Goal: Information Seeking & Learning: Learn about a topic

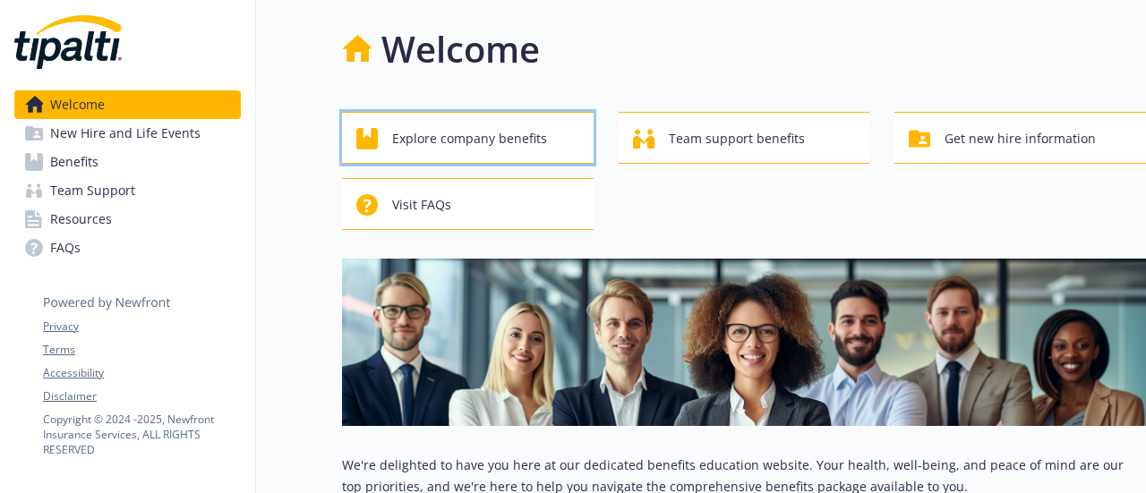
click at [450, 149] on span "Explore company benefits" at bounding box center [469, 139] width 155 height 34
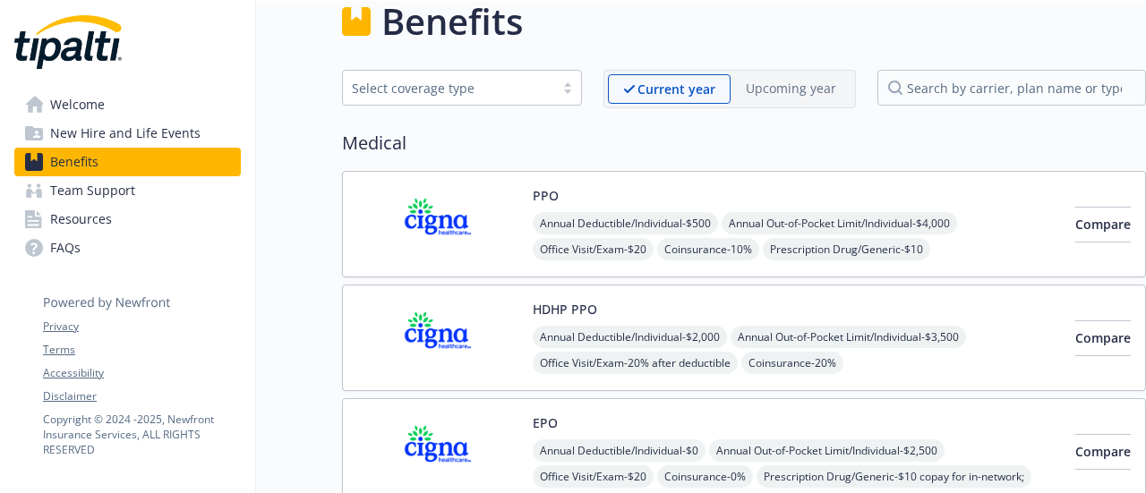
scroll to position [30, 13]
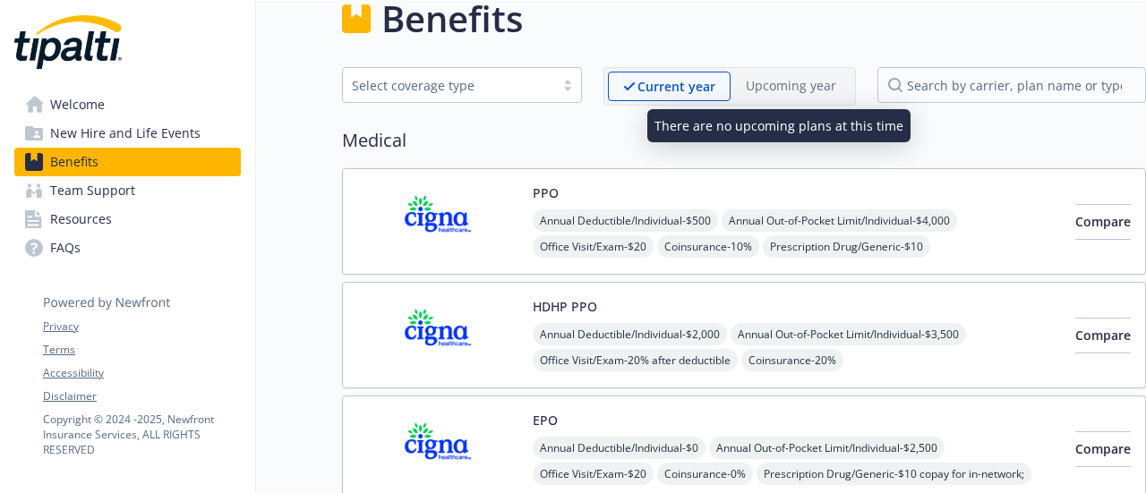
click at [781, 90] on p "Upcoming year" at bounding box center [791, 85] width 90 height 19
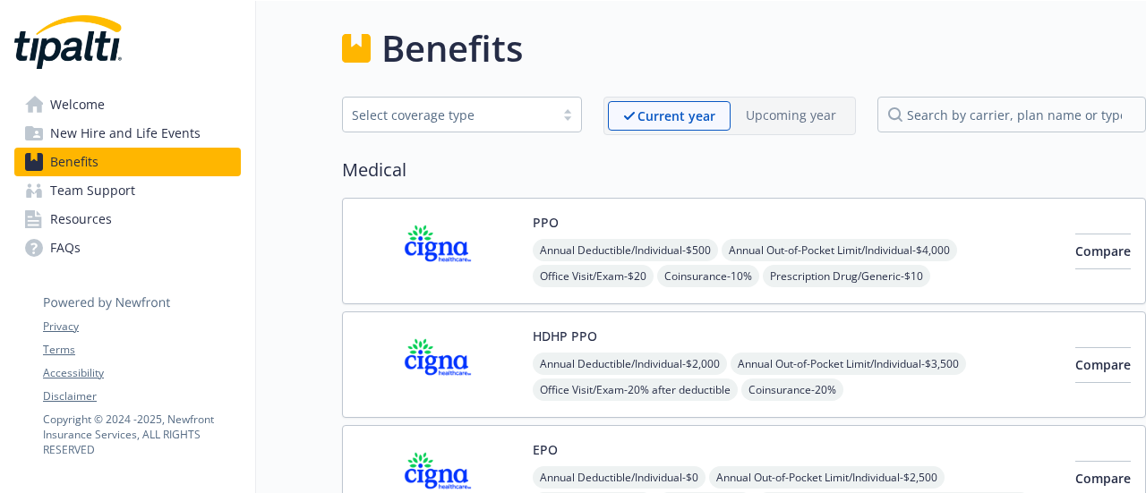
scroll to position [0, 13]
click at [1075, 246] on span "Compare" at bounding box center [1103, 251] width 56 height 17
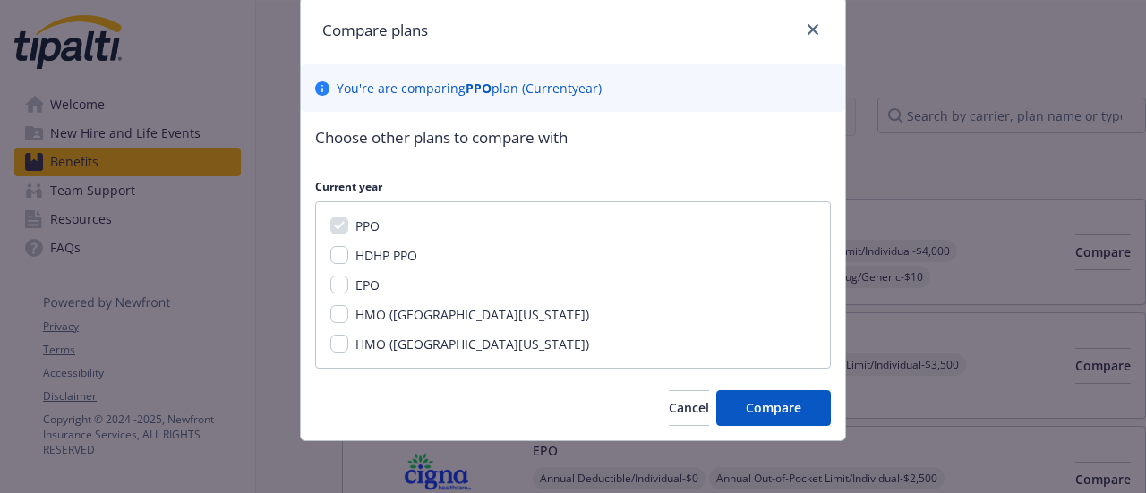
scroll to position [64, 0]
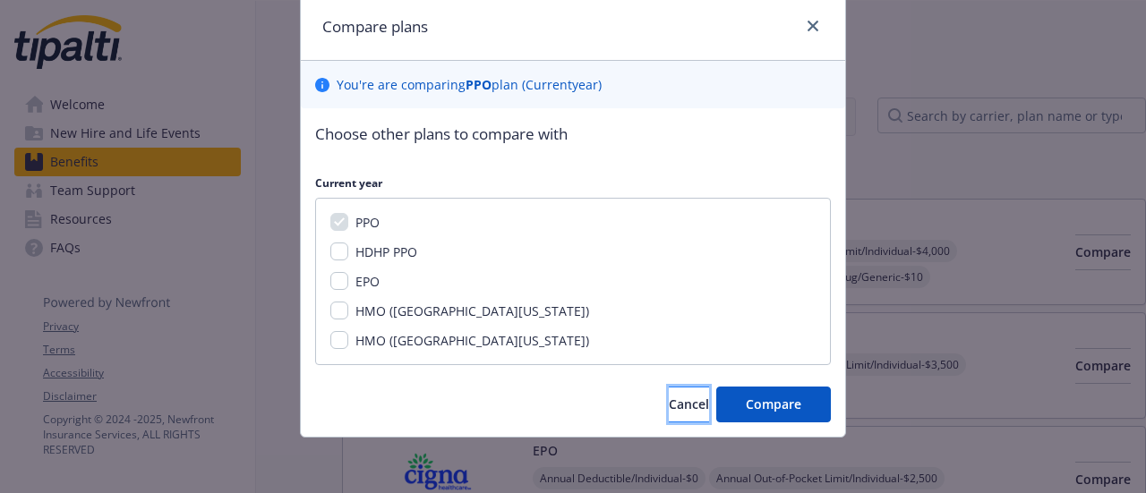
click at [682, 403] on button "Cancel" at bounding box center [689, 405] width 40 height 36
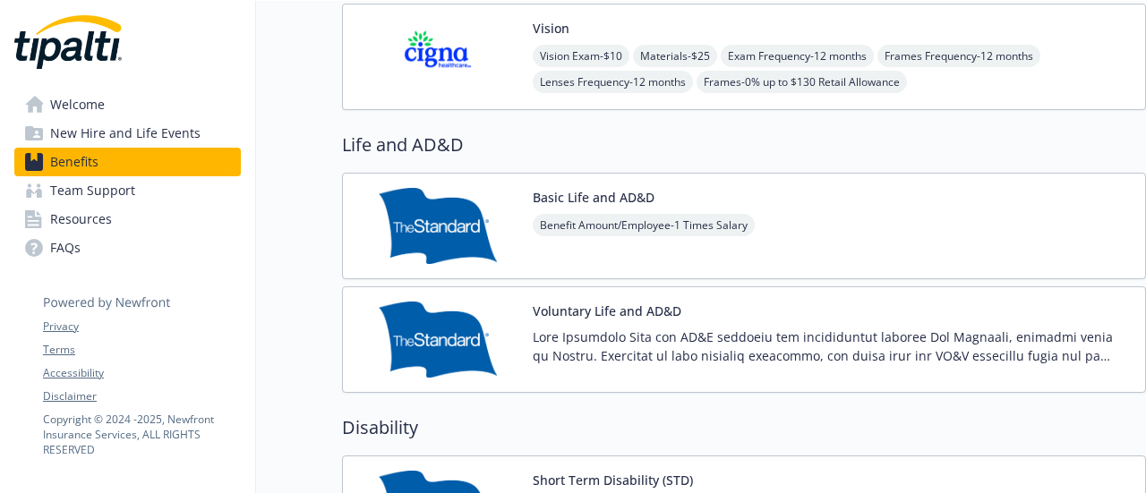
scroll to position [972, 13]
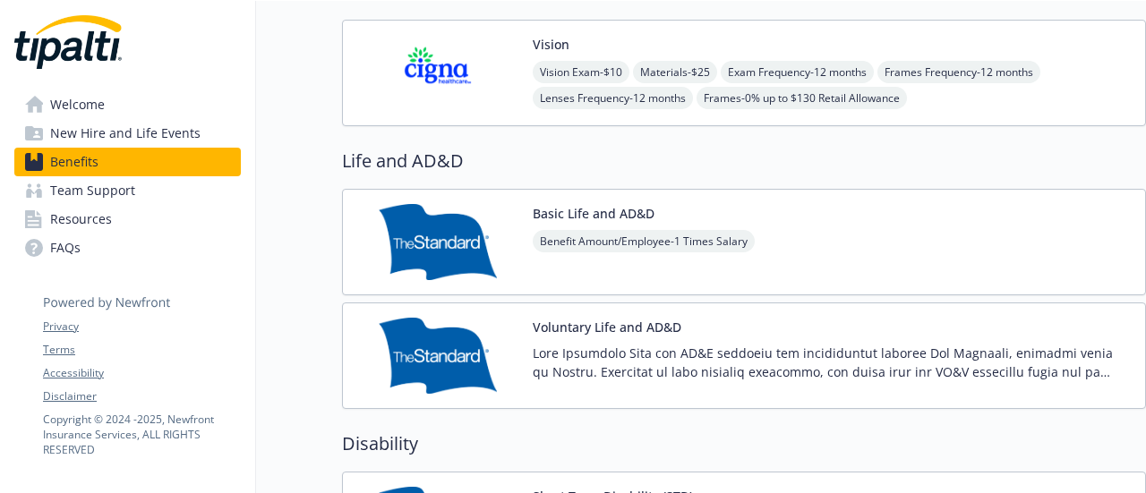
click at [598, 207] on button "Basic Life and AD&D" at bounding box center [594, 213] width 122 height 19
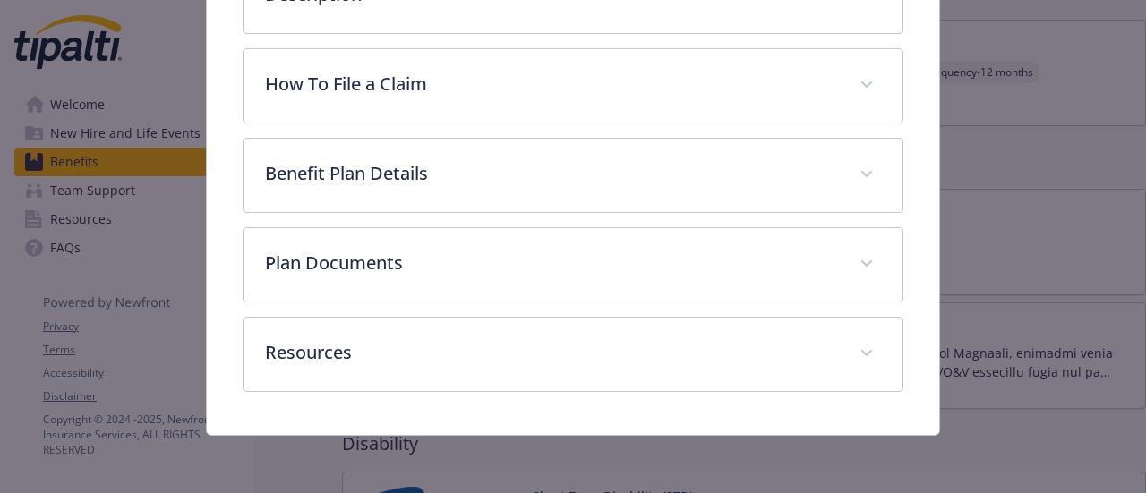
scroll to position [492, 0]
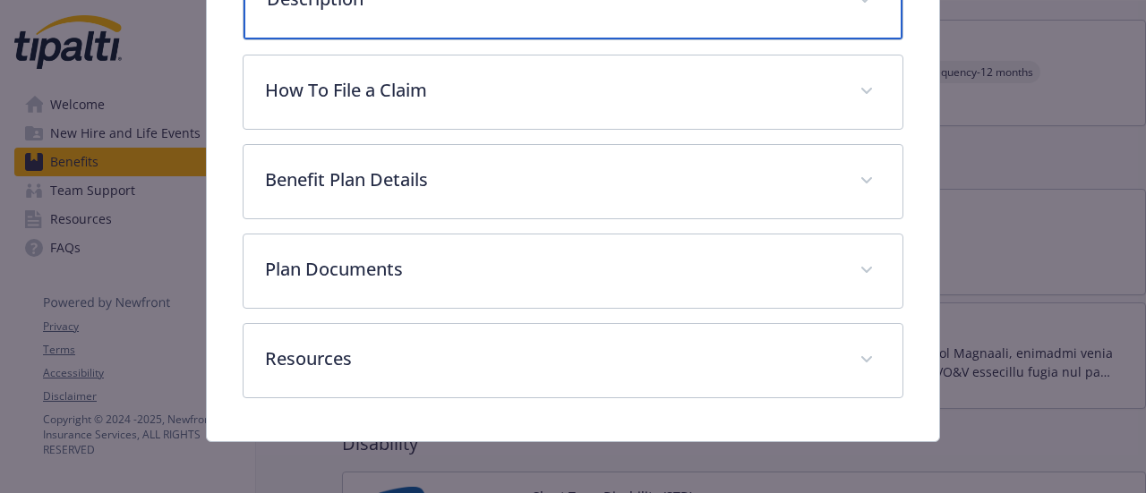
click at [838, 39] on div "Description" at bounding box center [572, 0] width 658 height 77
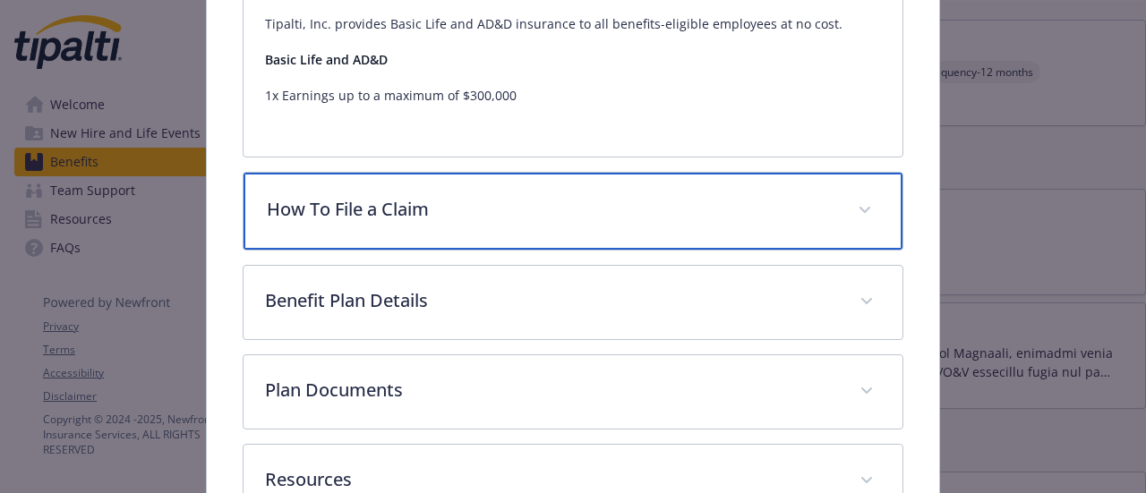
click at [830, 250] on div "How To File a Claim" at bounding box center [572, 211] width 658 height 77
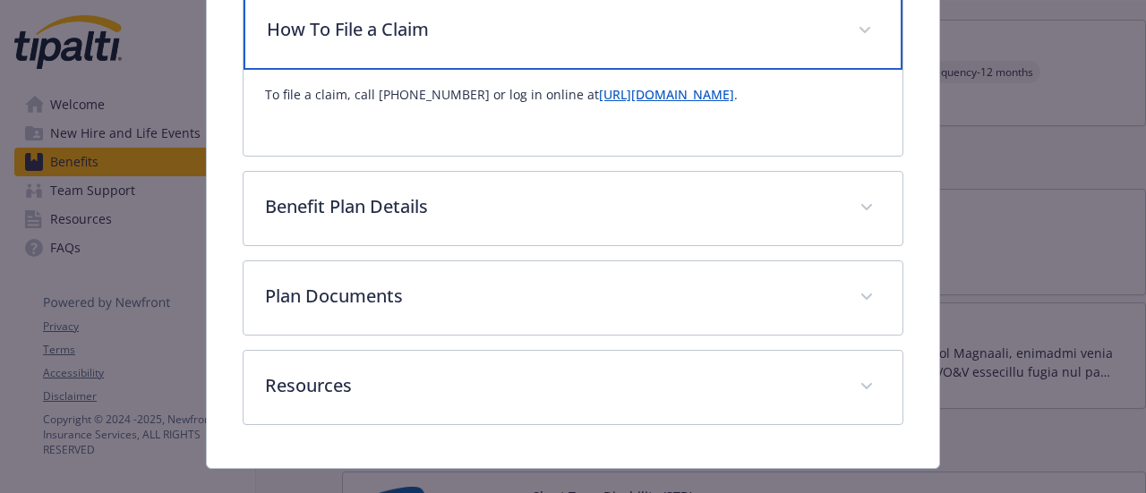
scroll to position [824, 0]
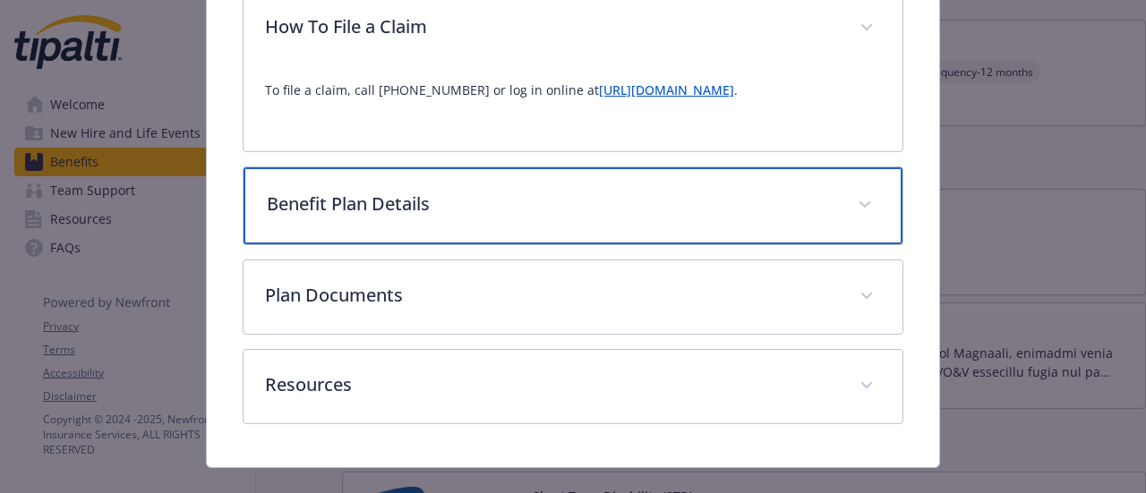
click at [850, 219] on span "details for plan Life and AD&D - Basic Life and AD&D - Life and AD&D" at bounding box center [864, 205] width 29 height 29
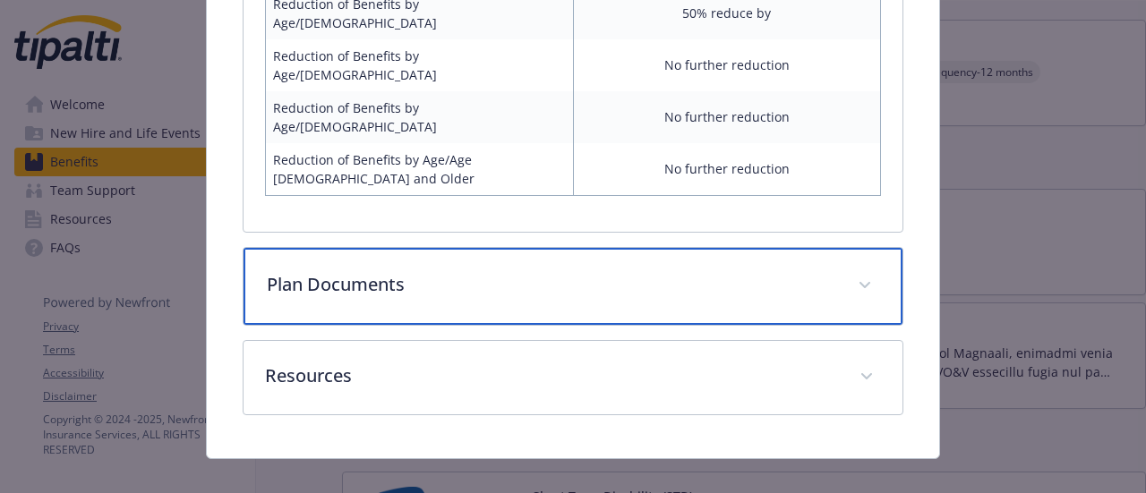
click at [852, 286] on div "Plan Documents" at bounding box center [572, 286] width 658 height 77
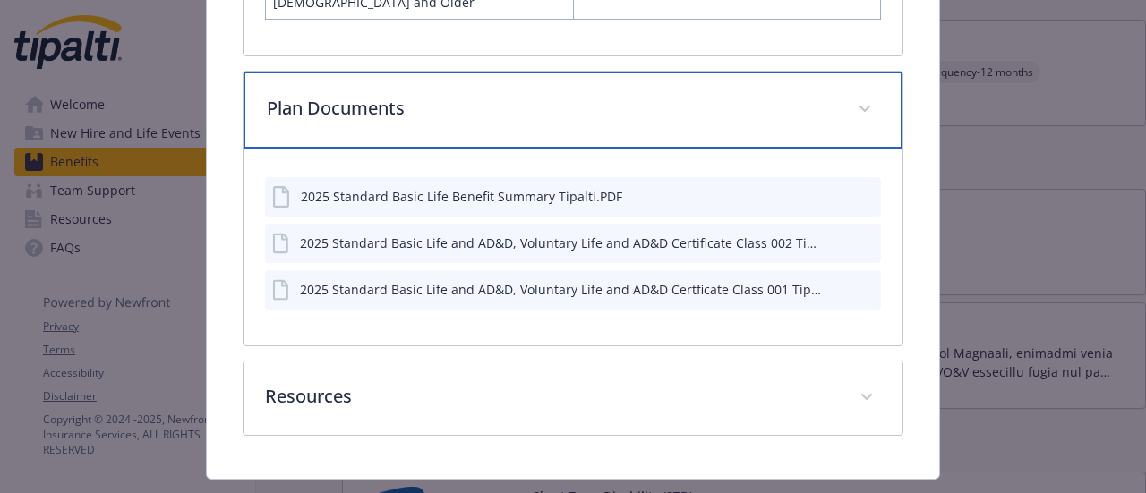
scroll to position [1661, 0]
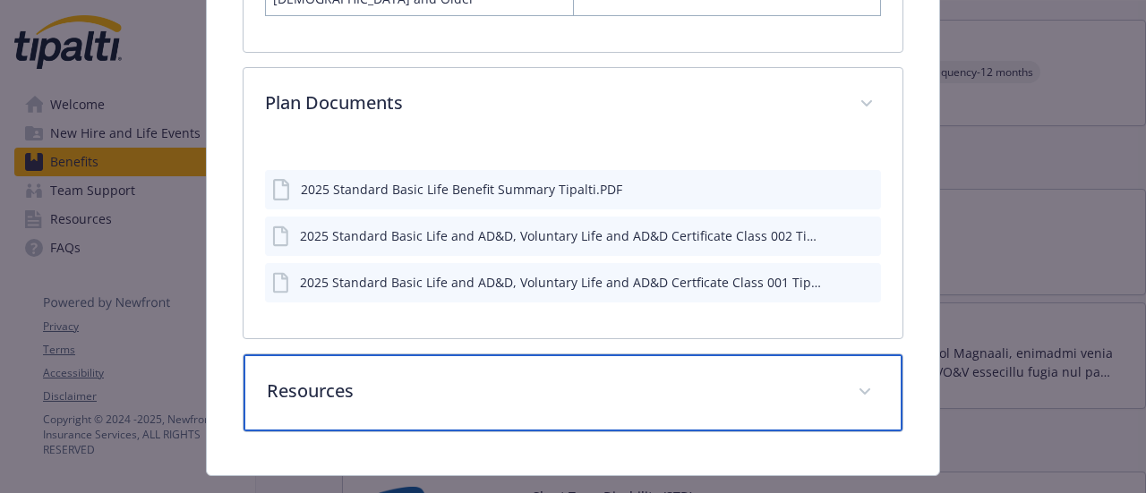
click at [844, 359] on div "Resources" at bounding box center [572, 392] width 658 height 77
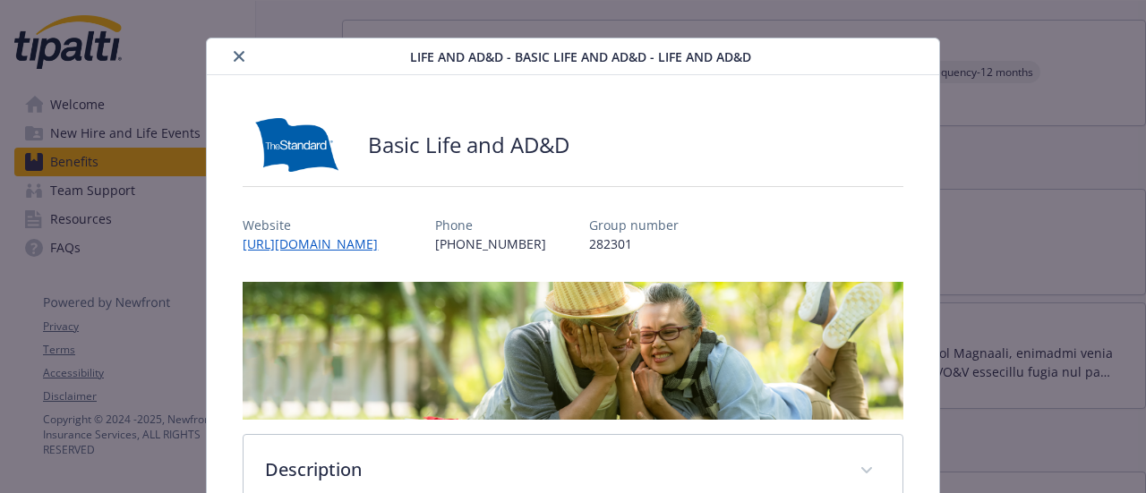
scroll to position [0, 0]
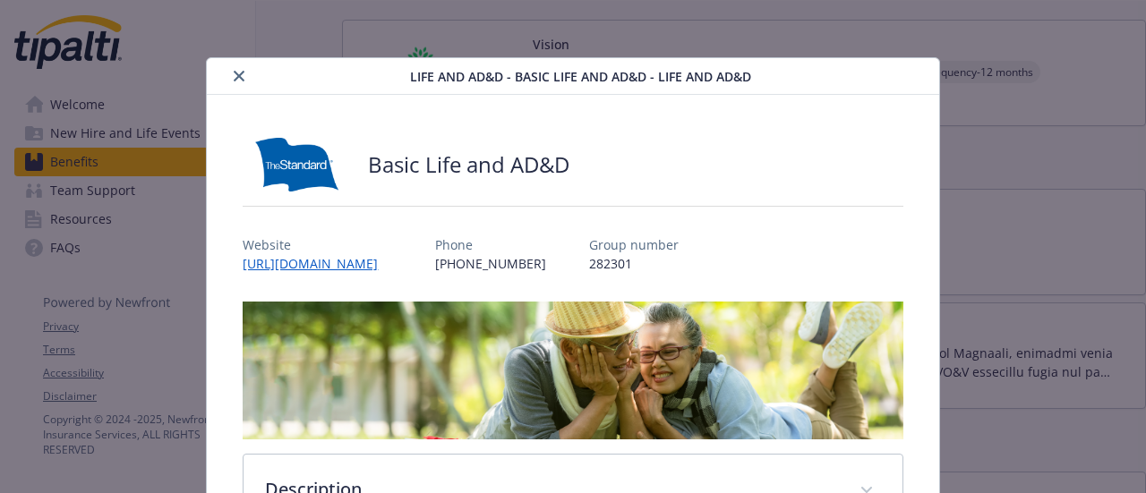
click at [242, 79] on icon "close" at bounding box center [239, 76] width 11 height 11
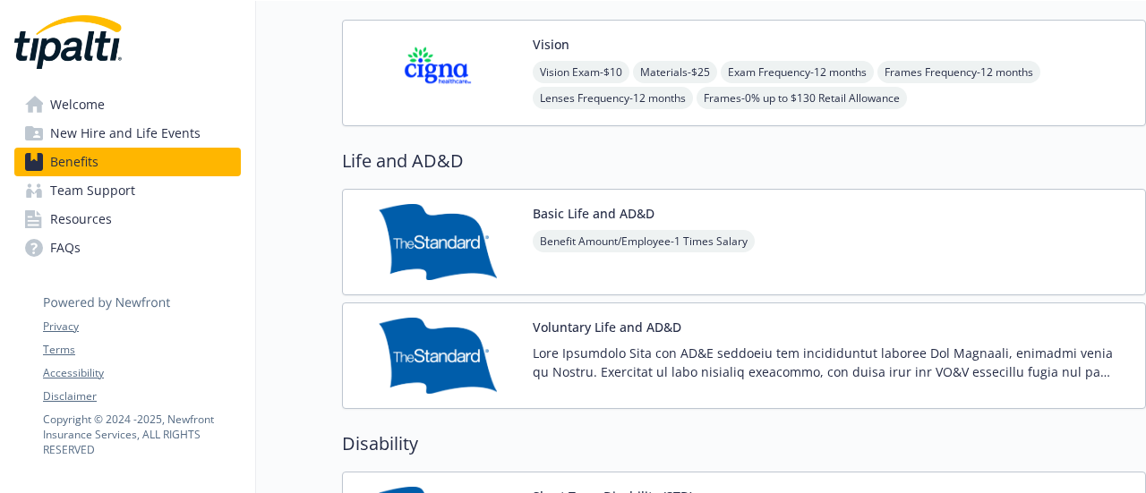
click at [609, 333] on div "Voluntary Life and AD&D" at bounding box center [832, 356] width 598 height 76
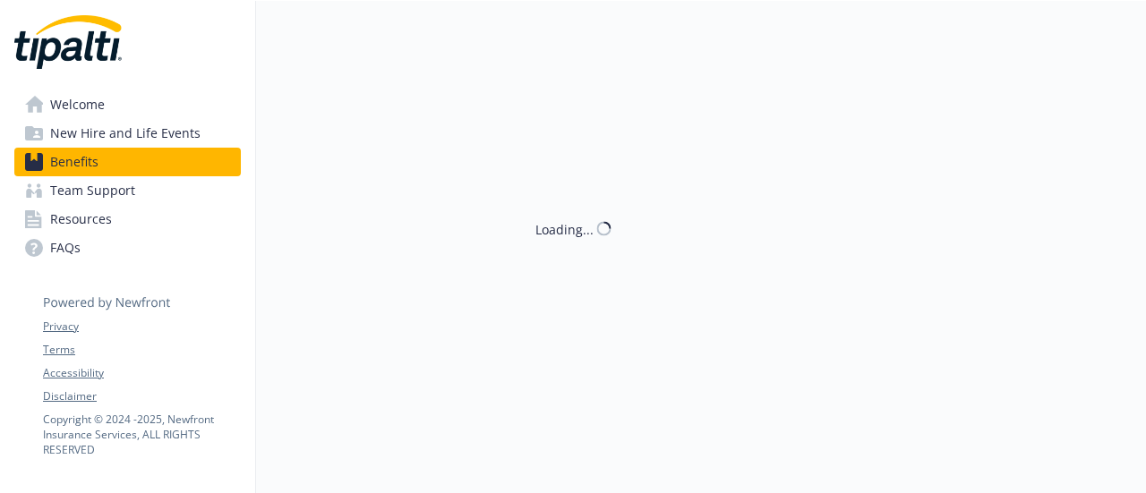
scroll to position [972, 13]
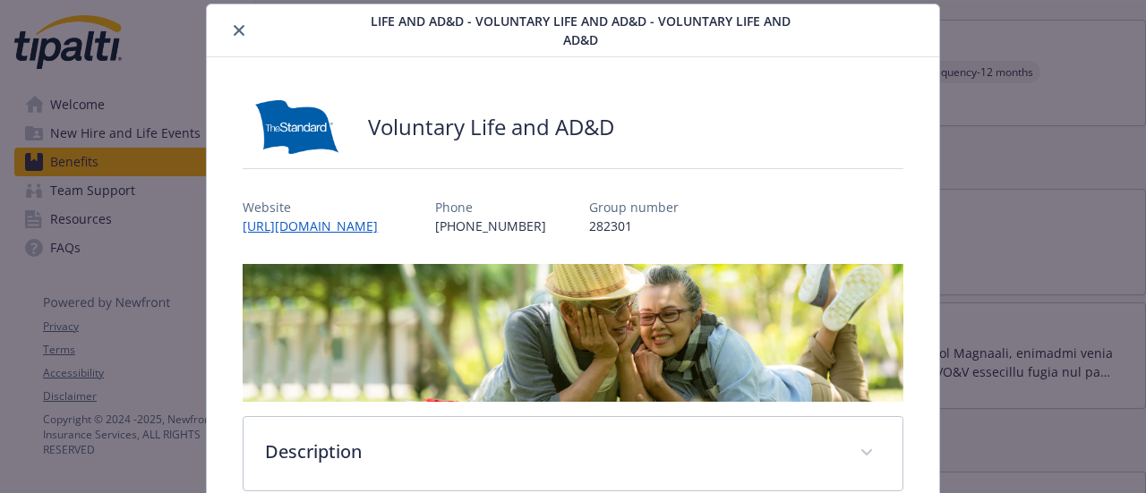
click at [614, 330] on body "Skip to main content Welcome New Hire and Life Events Benefits Team Support Res…" at bounding box center [573, 246] width 1146 height 493
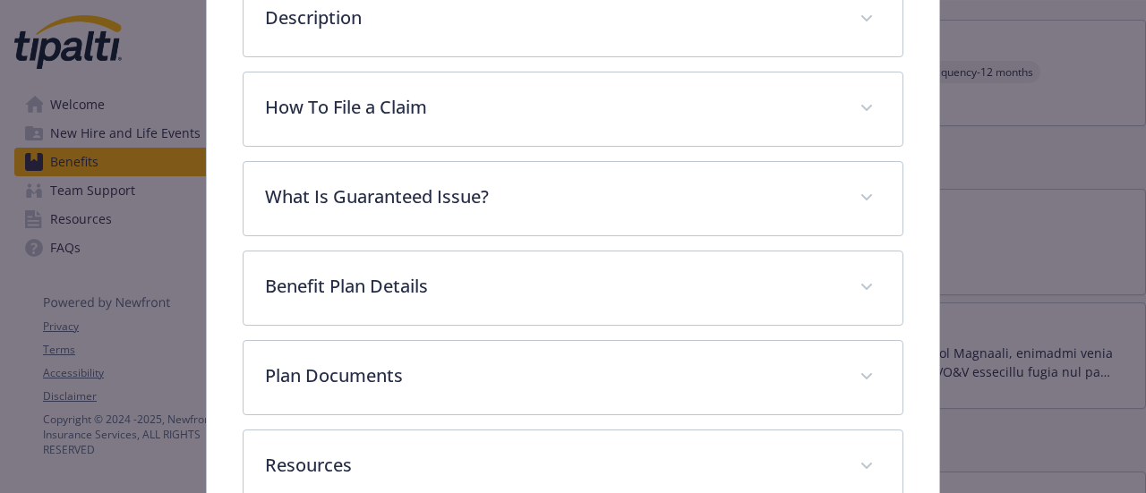
scroll to position [469, 0]
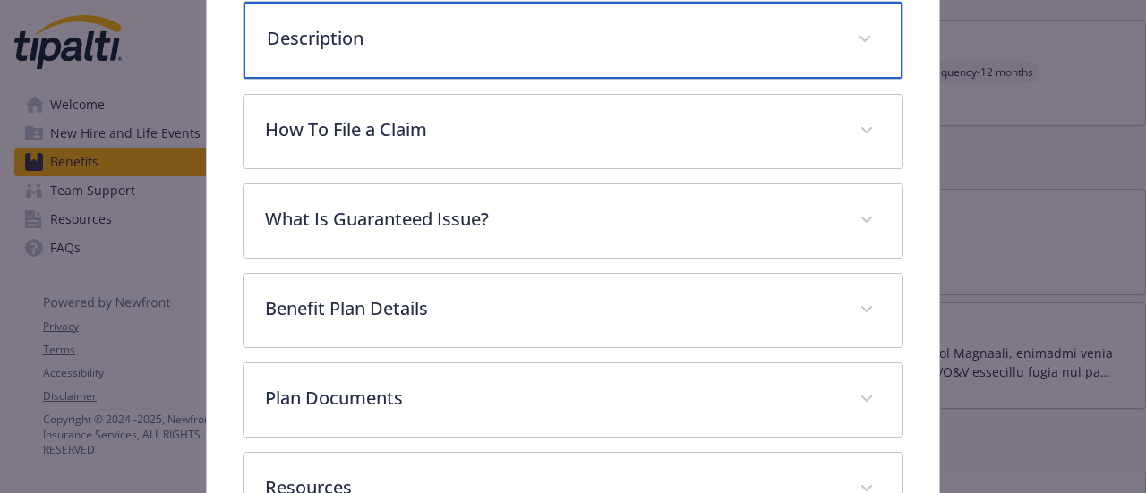
click at [711, 52] on p "Description" at bounding box center [551, 38] width 568 height 27
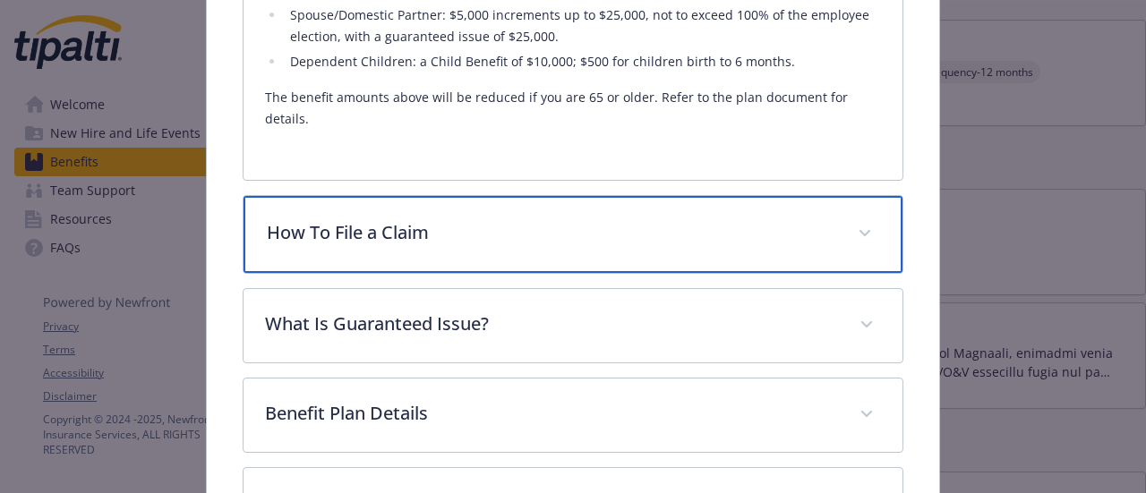
click at [675, 246] on p "How To File a Claim" at bounding box center [551, 232] width 568 height 27
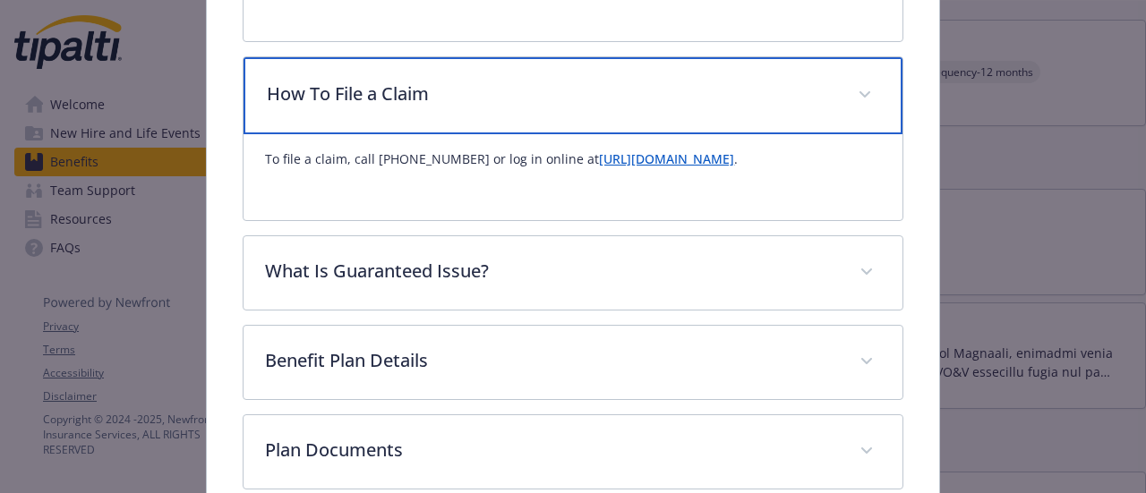
scroll to position [1027, 0]
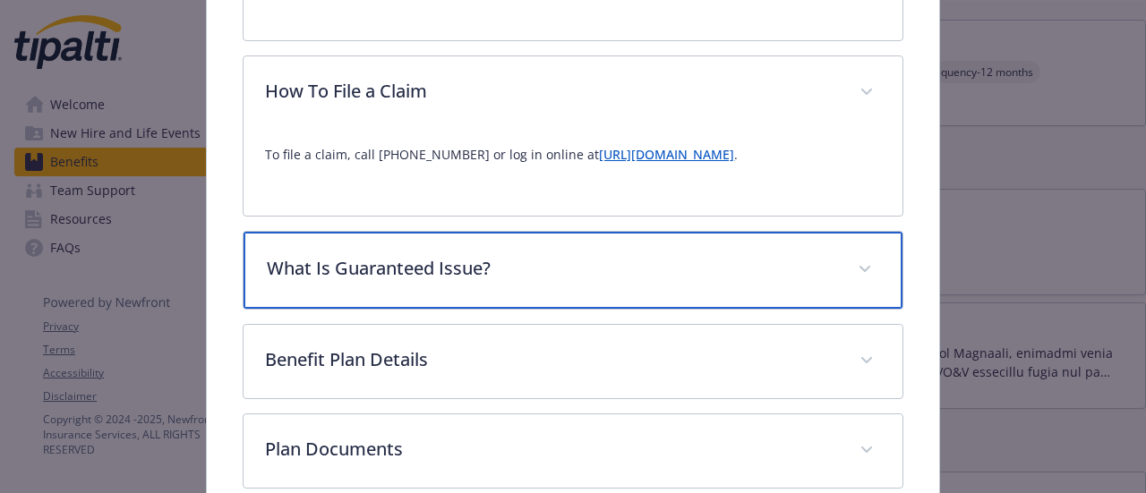
click at [672, 309] on div "What Is Guaranteed Issue?" at bounding box center [572, 270] width 658 height 77
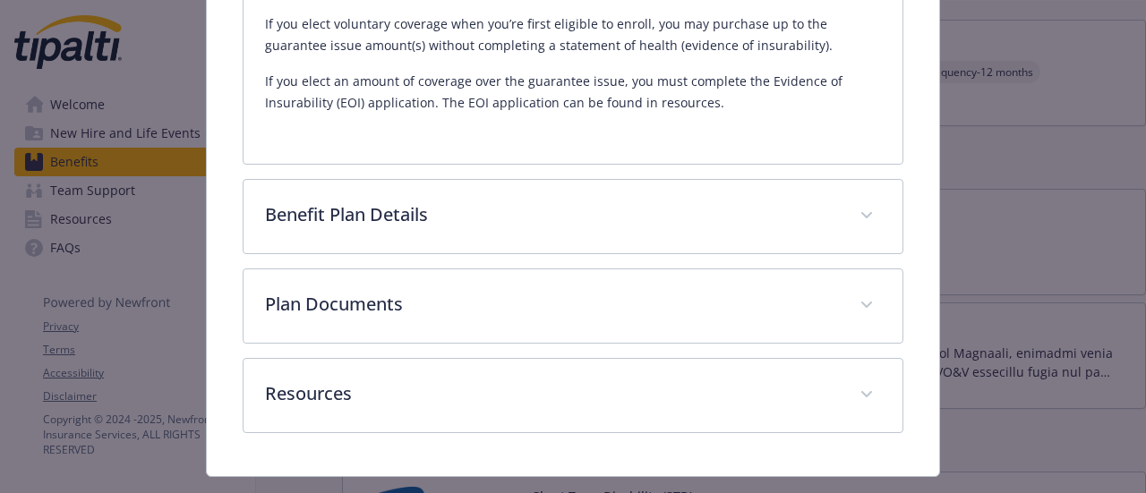
scroll to position [1349, 0]
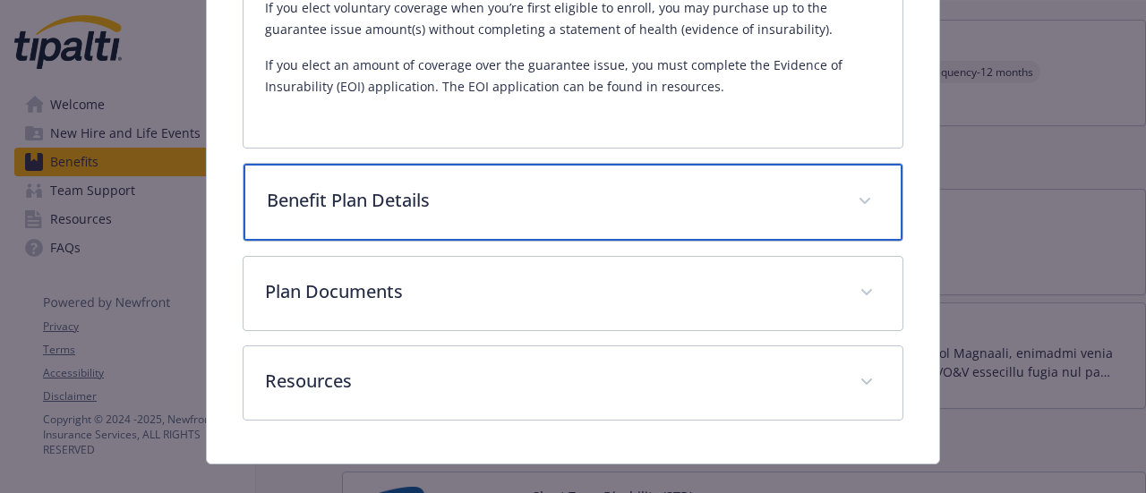
click at [675, 241] on div "Benefit Plan Details" at bounding box center [572, 202] width 658 height 77
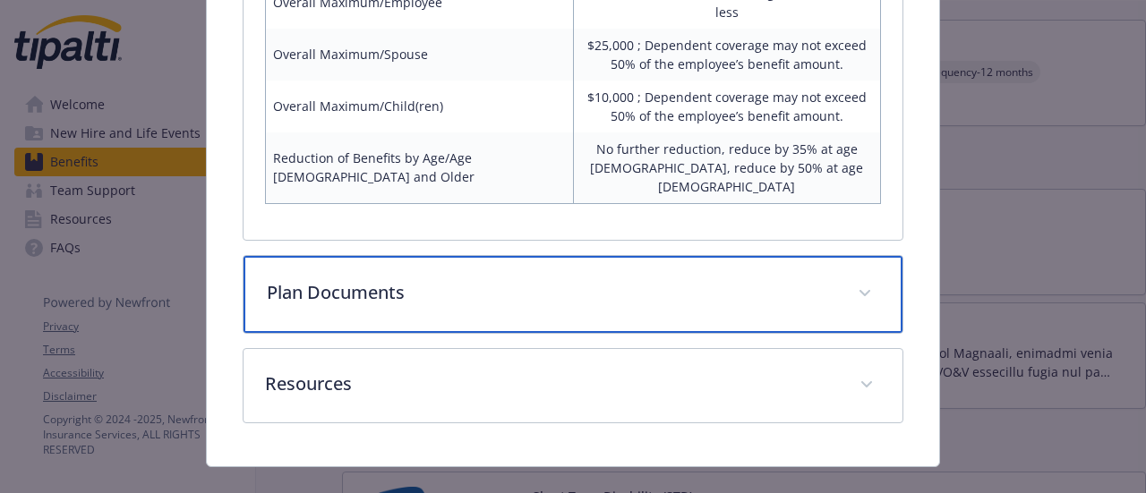
click at [675, 333] on div "Plan Documents" at bounding box center [572, 294] width 658 height 77
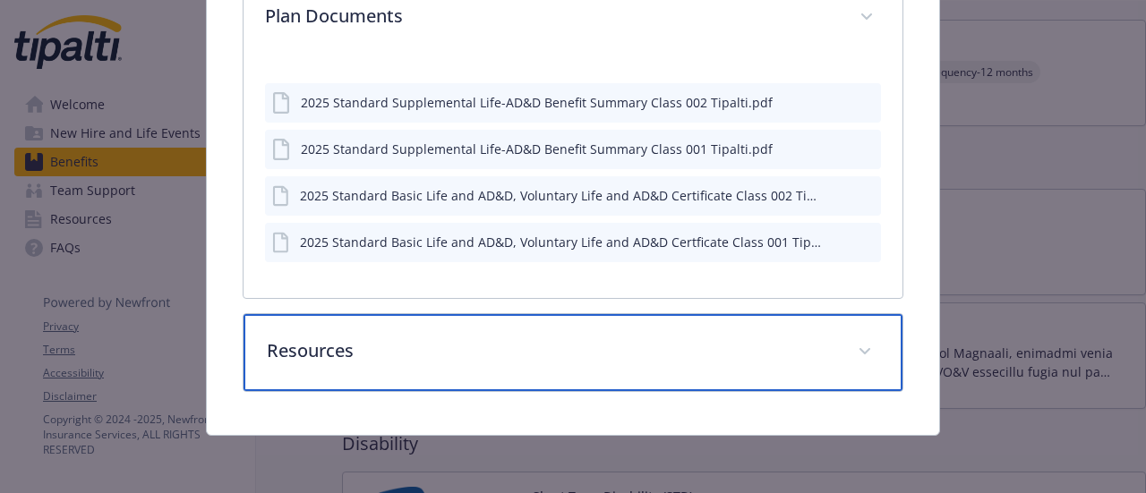
click at [675, 334] on div "Resources" at bounding box center [572, 352] width 658 height 77
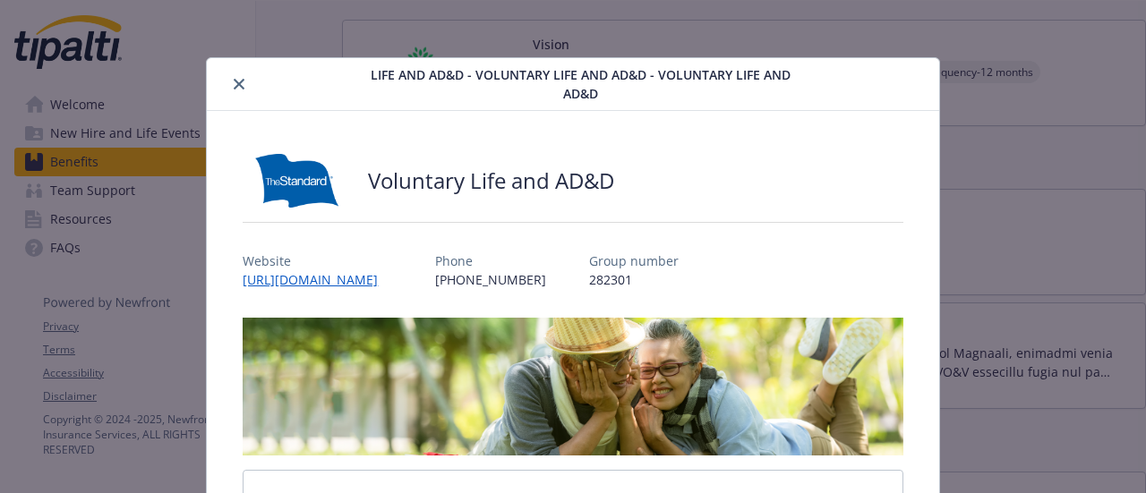
scroll to position [16, 0]
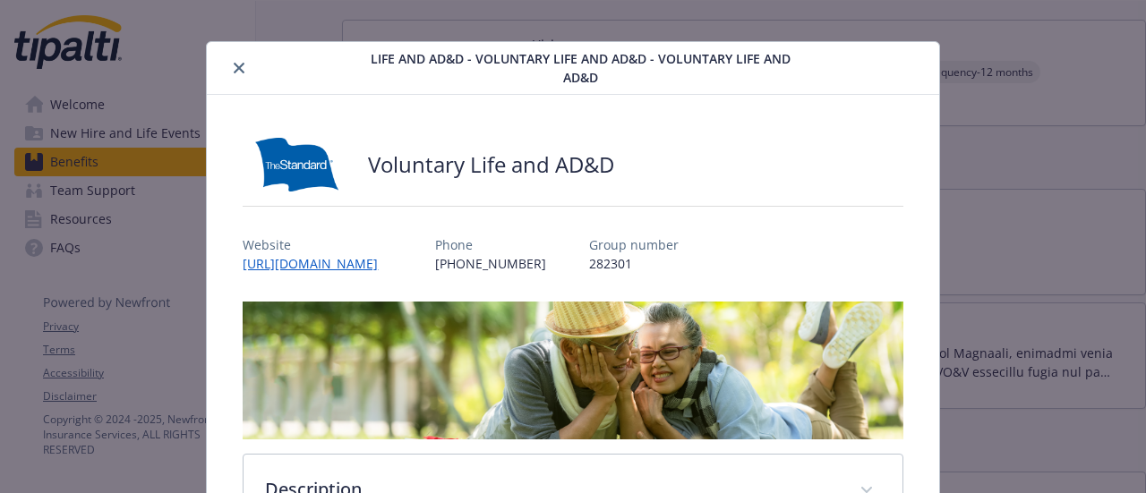
click at [233, 81] on div "Life and AD&D - Voluntary Life and AD&D - Voluntary Life and AD&D" at bounding box center [572, 68] width 731 height 53
click at [236, 69] on icon "close" at bounding box center [239, 68] width 11 height 11
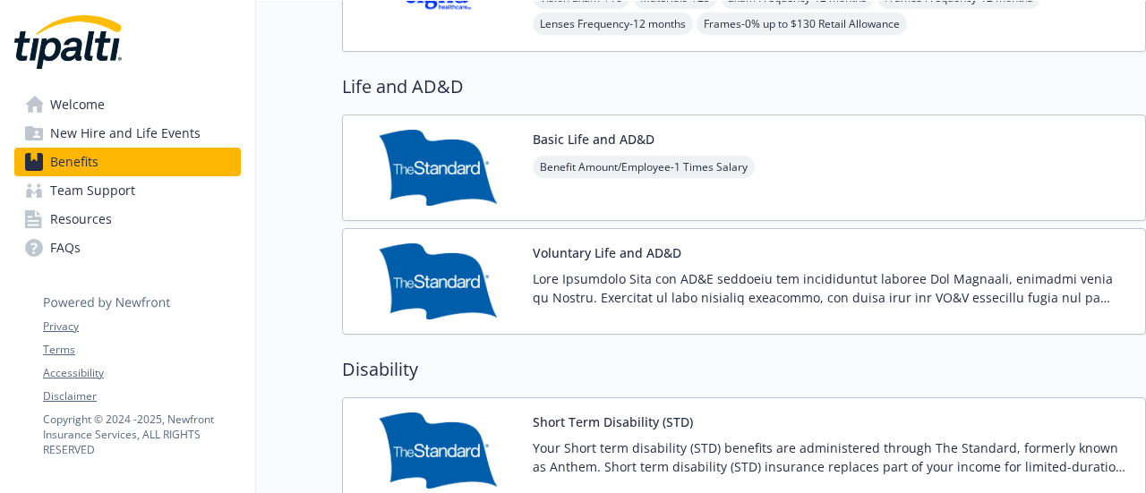
scroll to position [1047, 13]
click at [631, 269] on p at bounding box center [832, 288] width 598 height 38
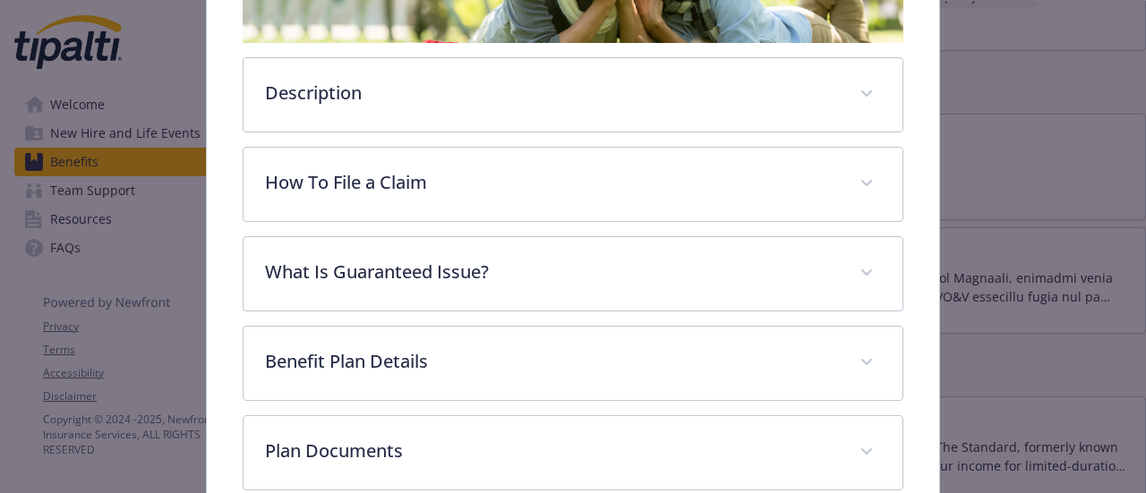
scroll to position [412, 0]
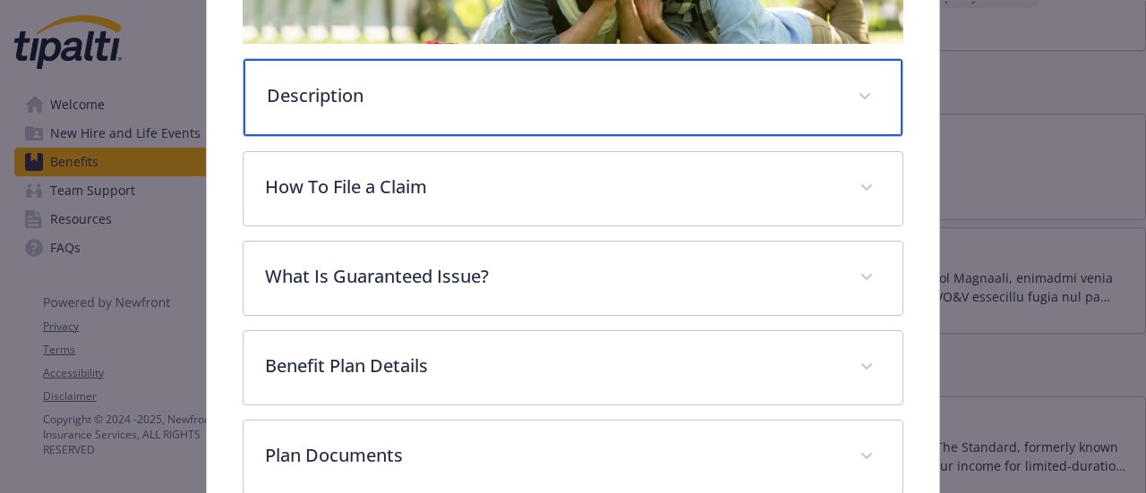
click at [757, 136] on div "Description" at bounding box center [572, 97] width 658 height 77
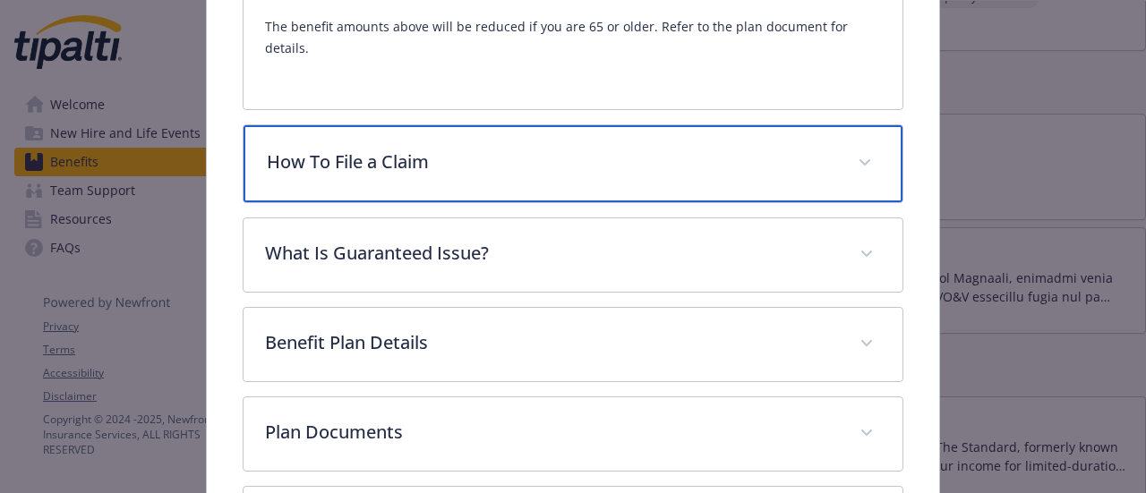
click at [734, 202] on div "How To File a Claim" at bounding box center [572, 163] width 658 height 77
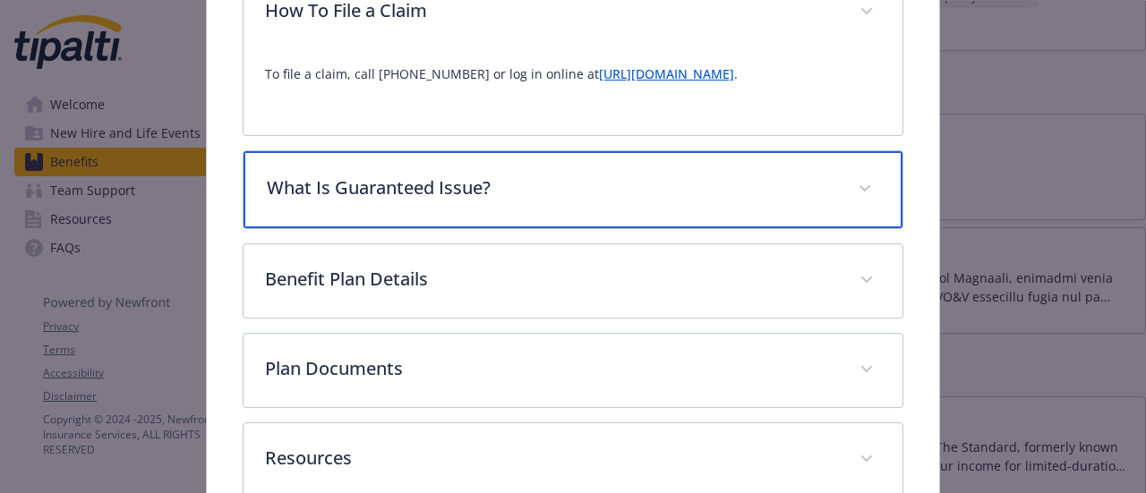
click at [734, 228] on div "What Is Guaranteed Issue?" at bounding box center [572, 189] width 658 height 77
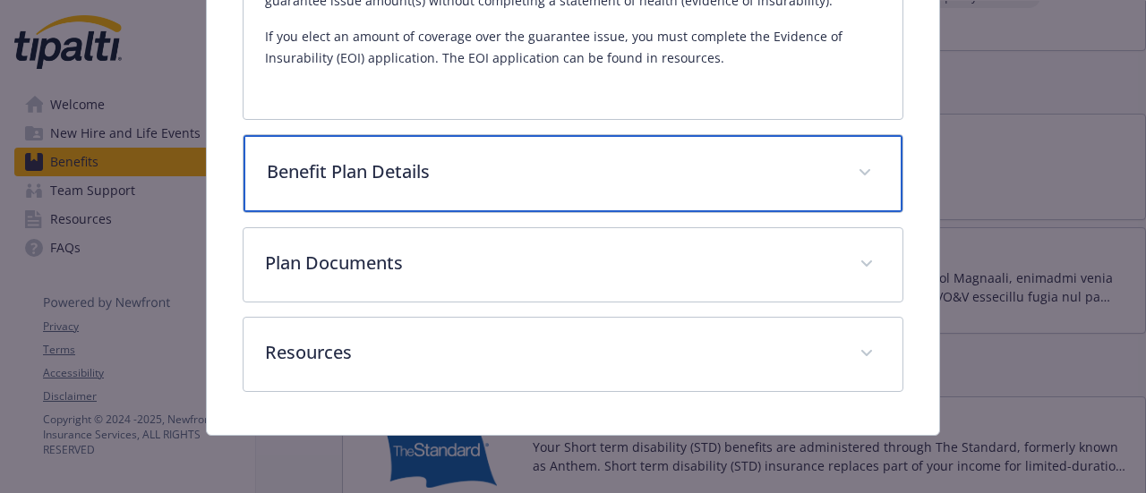
click at [736, 185] on p "Benefit Plan Details" at bounding box center [551, 171] width 568 height 27
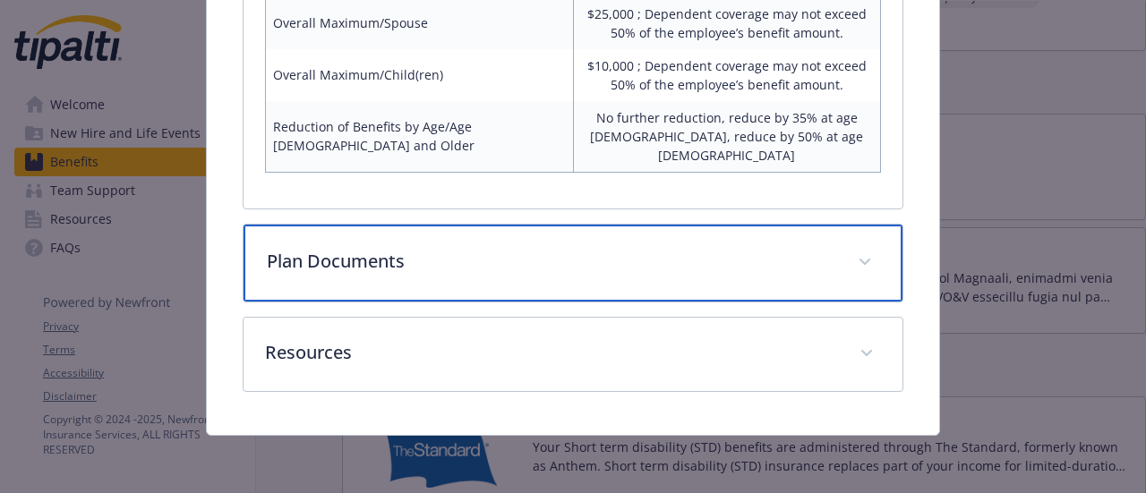
click at [727, 275] on p "Plan Documents" at bounding box center [551, 261] width 568 height 27
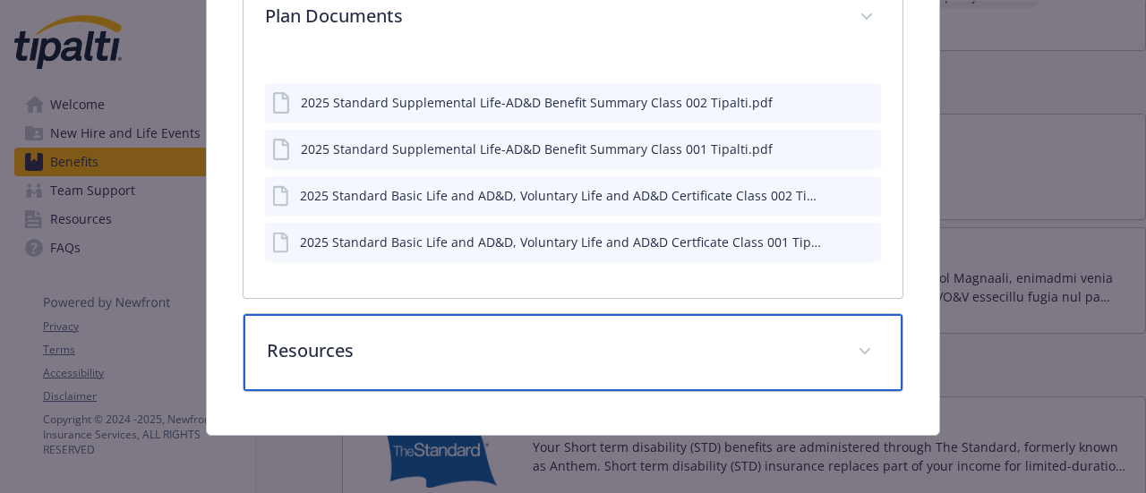
click at [722, 325] on div "Resources" at bounding box center [572, 352] width 658 height 77
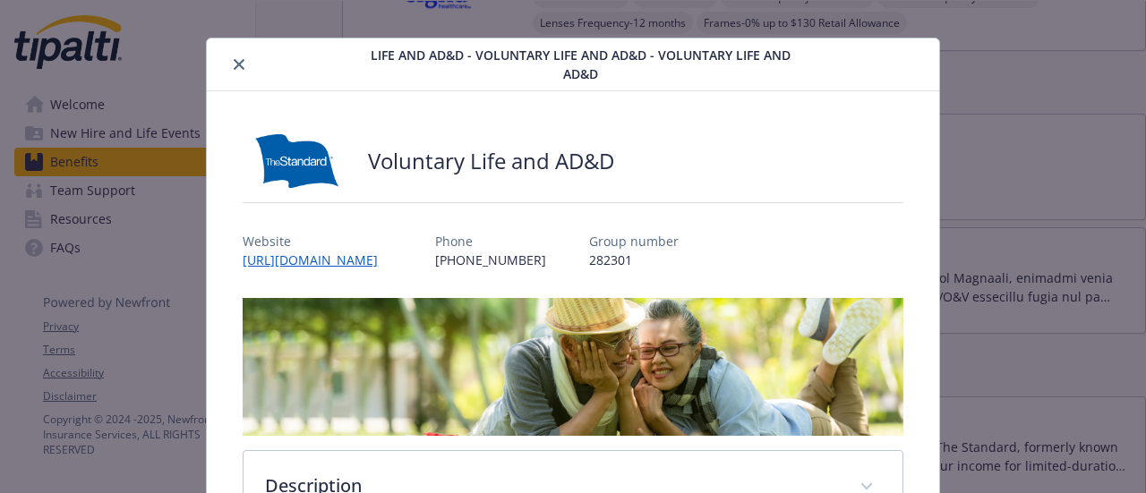
scroll to position [0, 0]
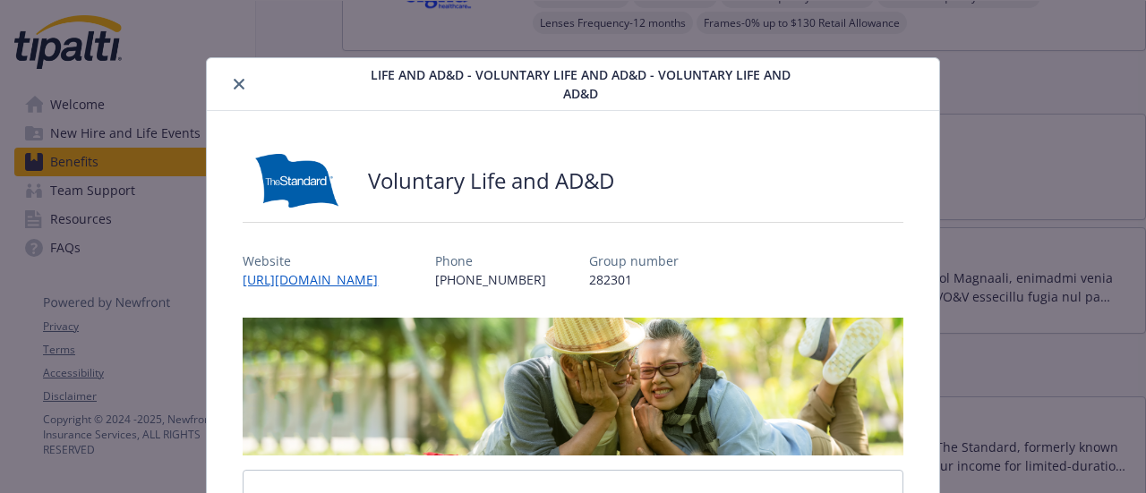
click at [234, 79] on icon "close" at bounding box center [239, 84] width 11 height 11
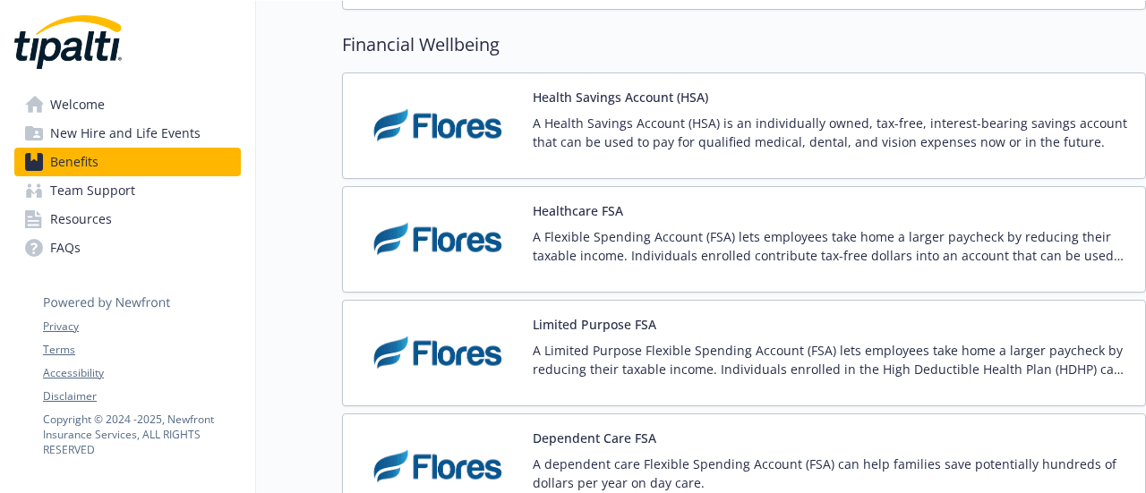
click at [700, 268] on div "Healthcare FSA A Flexible Spending Account (FSA) lets employees take home a lar…" at bounding box center [744, 239] width 804 height 107
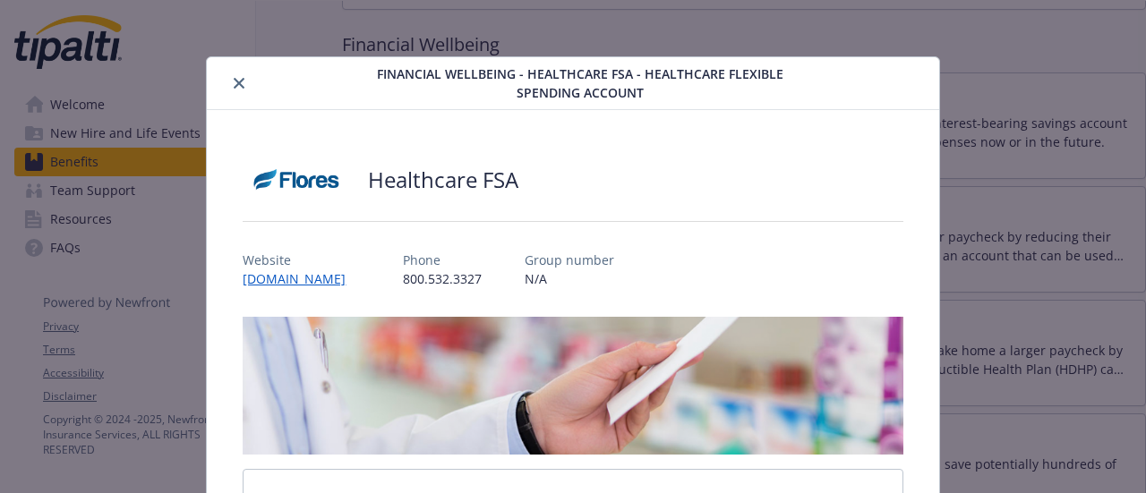
scroll to position [2, 0]
click at [240, 80] on icon "close" at bounding box center [239, 82] width 11 height 11
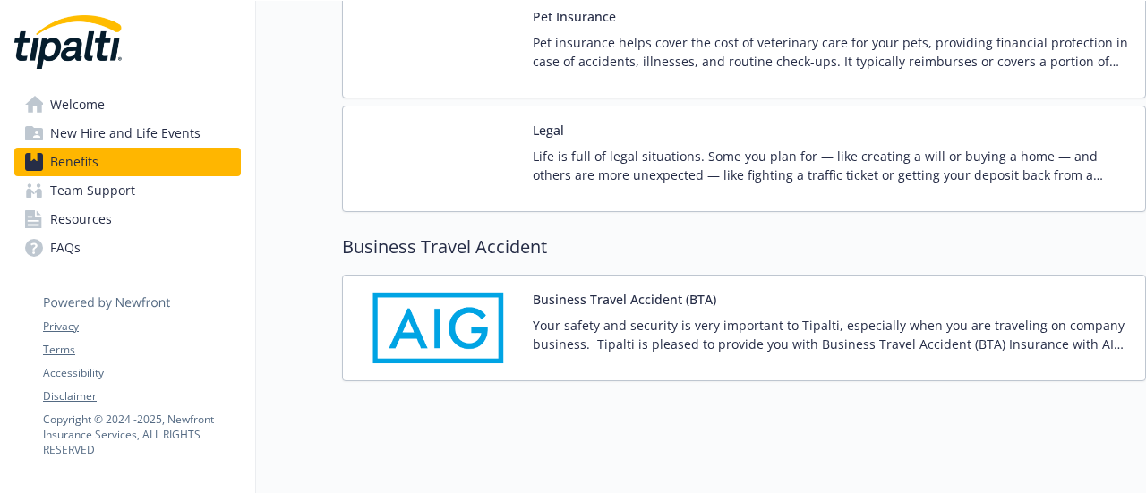
scroll to position [3785, 13]
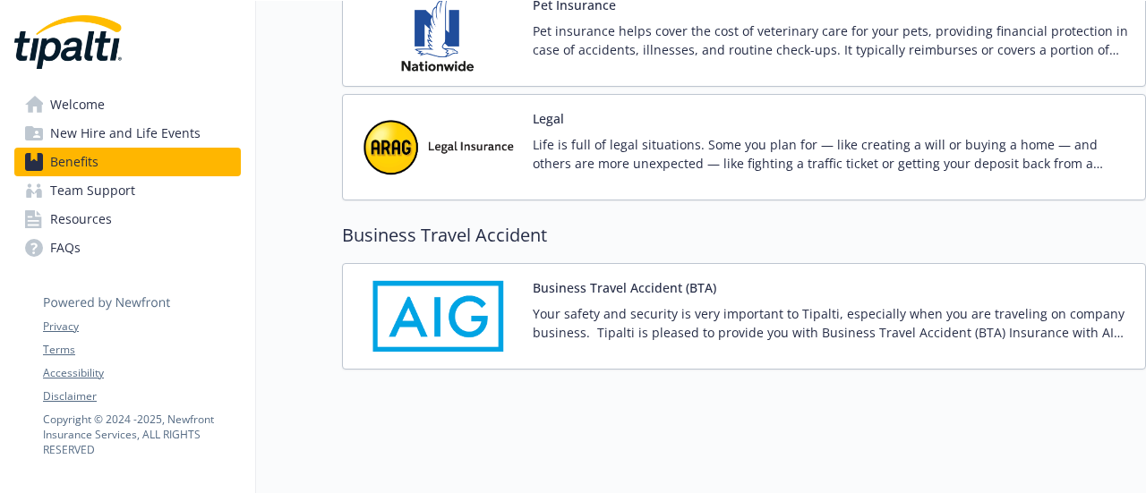
click at [102, 178] on span "Team Support" at bounding box center [92, 190] width 85 height 29
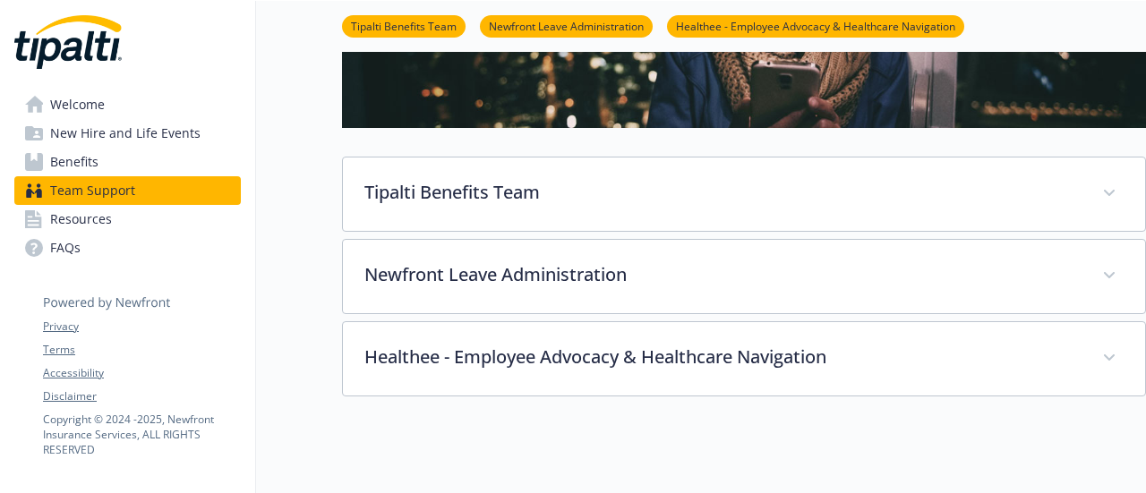
scroll to position [556, 13]
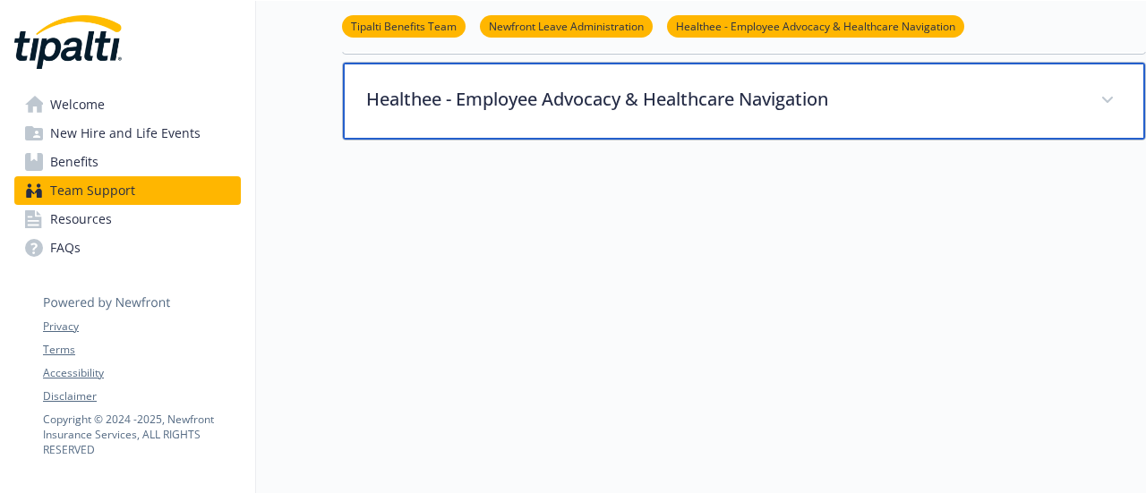
click at [555, 87] on p "Healthee - Employee Advocacy & Healthcare Navigation" at bounding box center [722, 99] width 713 height 27
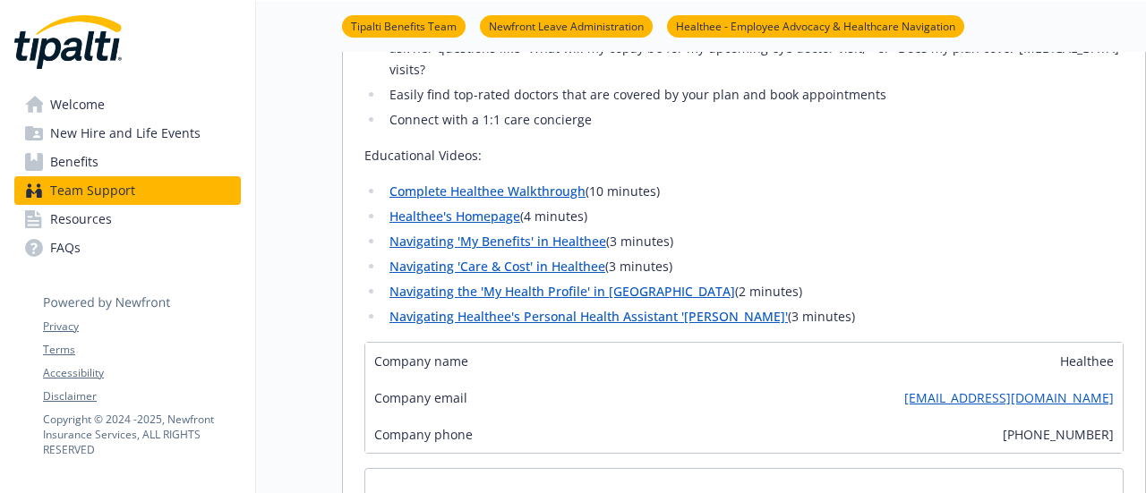
scroll to position [979, 13]
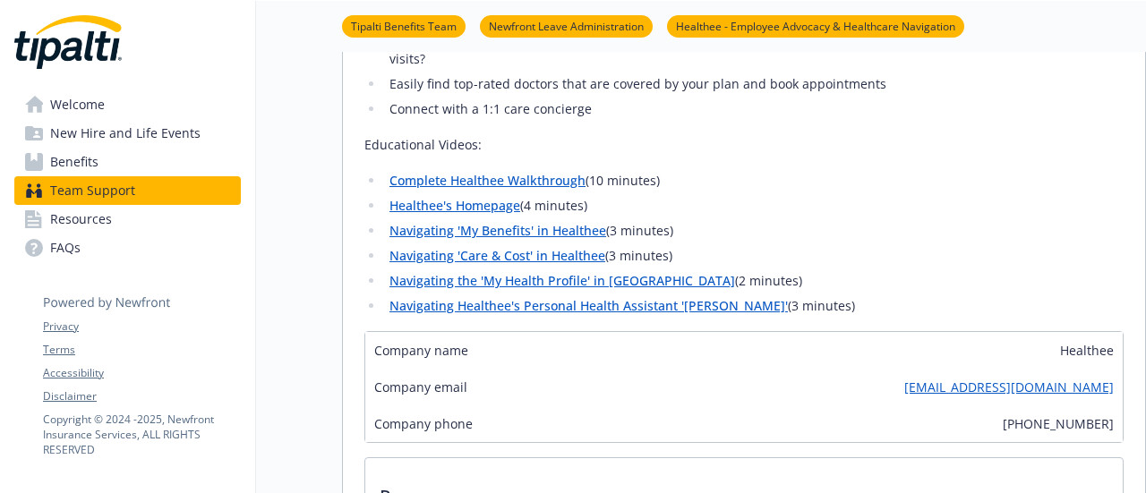
click at [593, 220] on li "Navigating 'My Benefits' in Healthee (3 minutes)" at bounding box center [753, 230] width 739 height 21
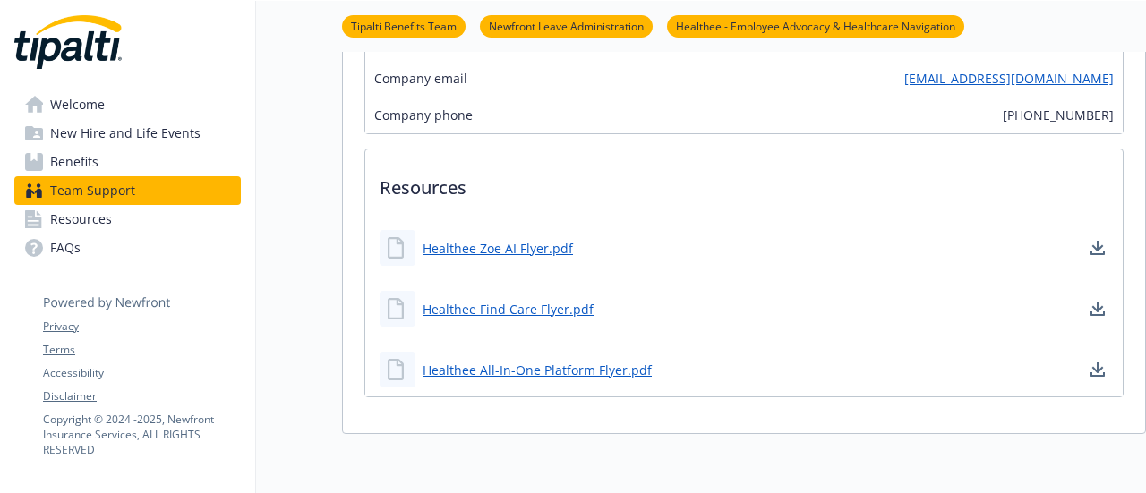
scroll to position [1290, 13]
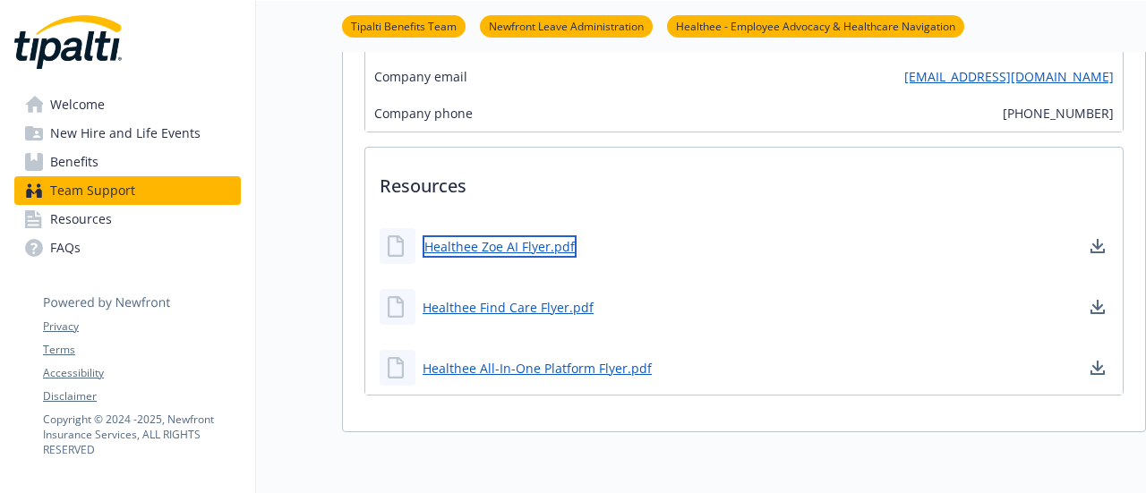
click at [526, 235] on link "Healthee Zoe AI Flyer.pdf" at bounding box center [500, 246] width 154 height 22
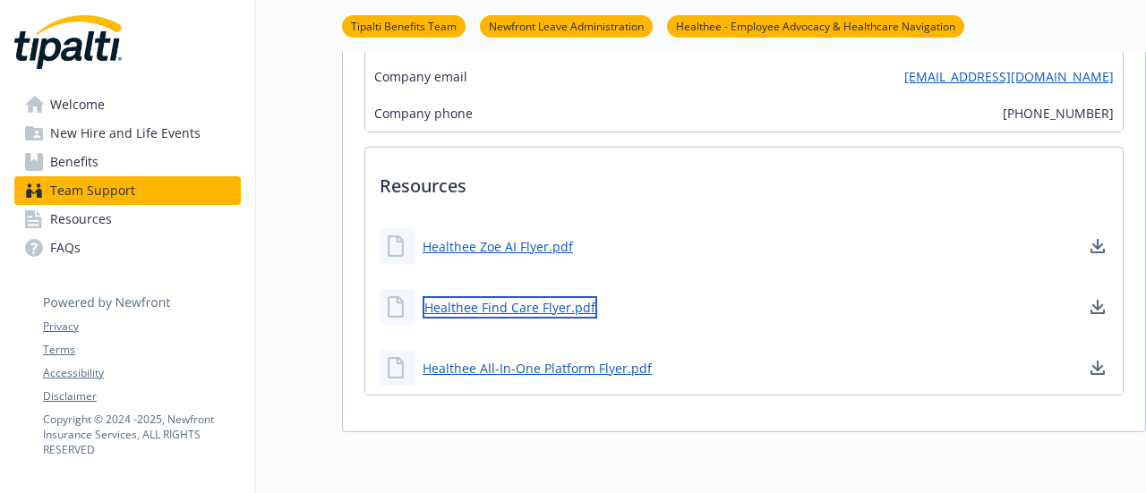
click at [476, 296] on link "Healthee Find Care Flyer.pdf" at bounding box center [510, 307] width 175 height 22
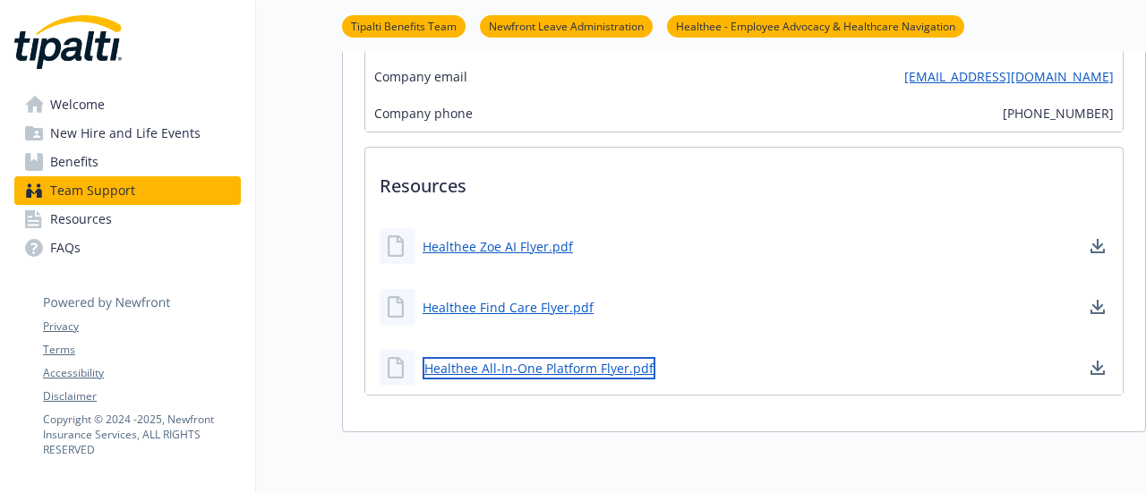
click at [591, 357] on link "Healthee All-In-One Platform Flyer.pdf" at bounding box center [539, 368] width 233 height 22
click at [503, 289] on div "Healthee Find Care Flyer.pdf" at bounding box center [487, 307] width 214 height 36
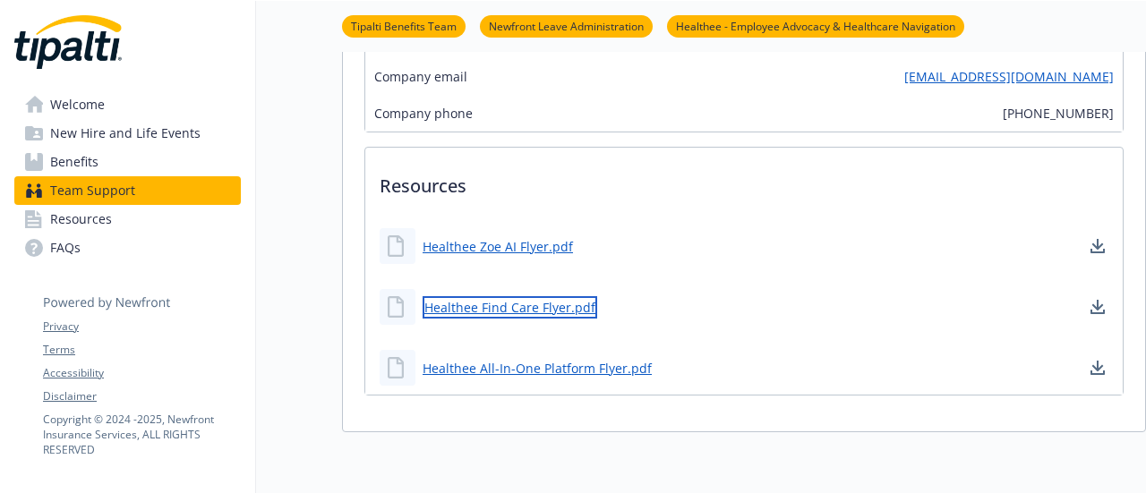
click at [496, 296] on link "Healthee Find Care Flyer.pdf" at bounding box center [510, 307] width 175 height 22
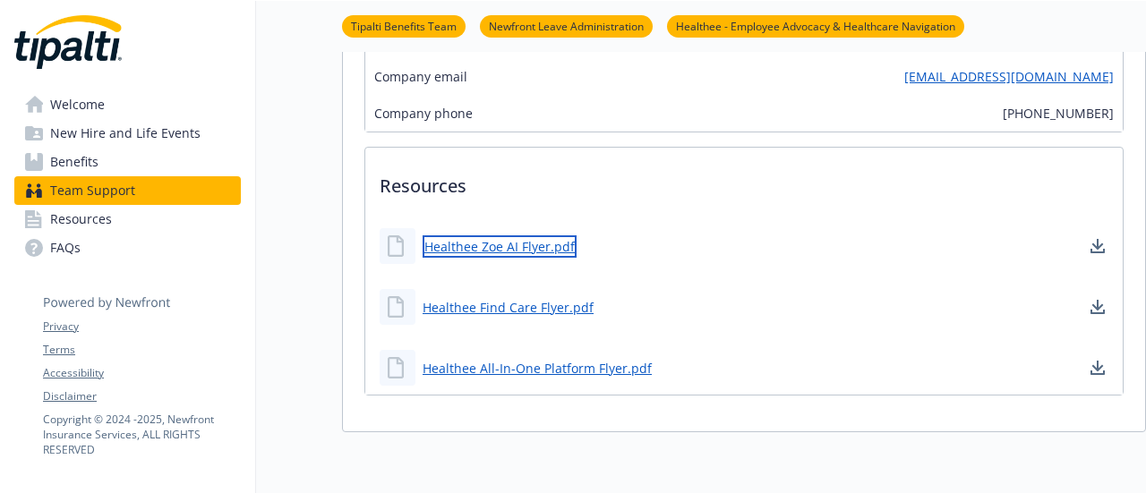
click at [502, 235] on link "Healthee Zoe AI Flyer.pdf" at bounding box center [500, 246] width 154 height 22
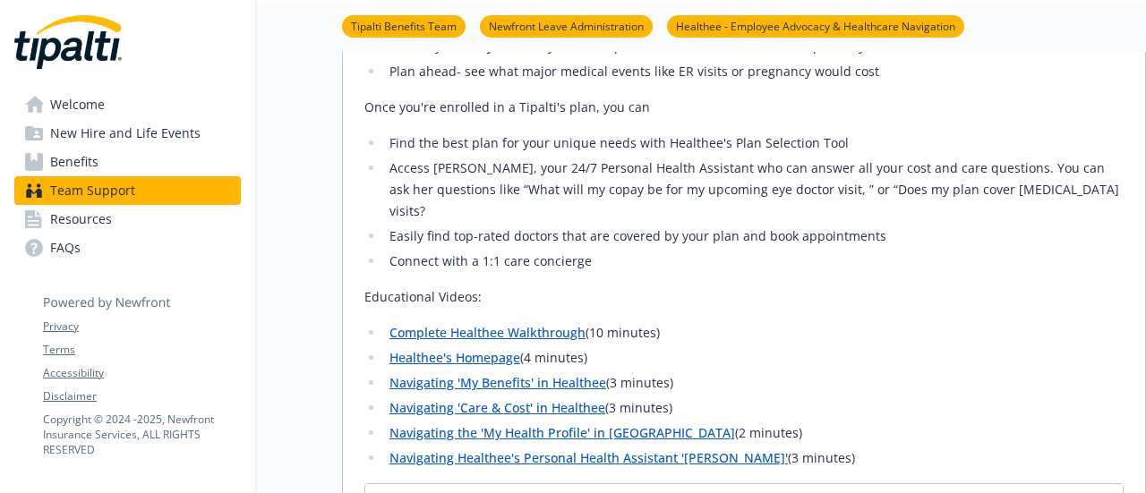
scroll to position [901, 13]
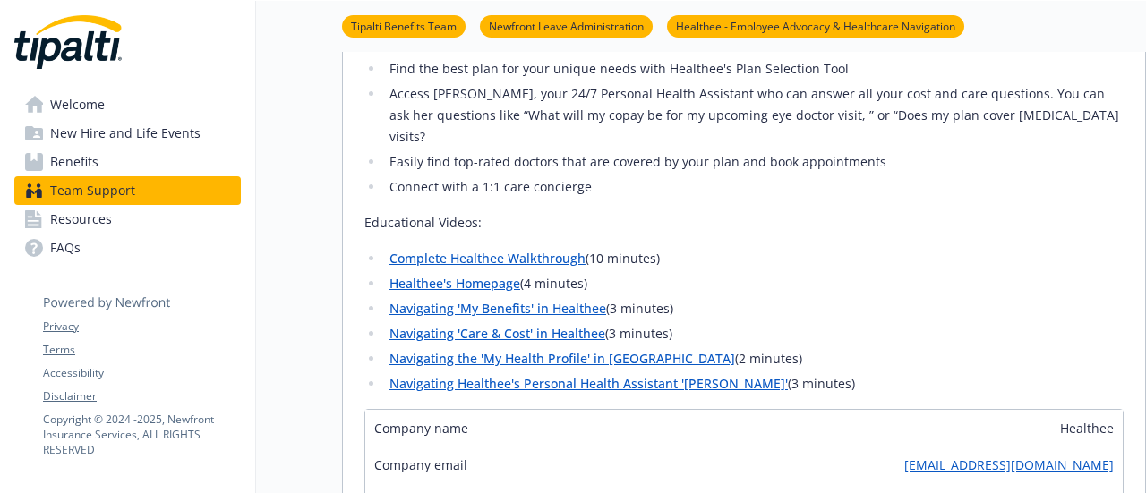
click at [526, 250] on link "Complete Healthee Walkthrough" at bounding box center [487, 258] width 196 height 17
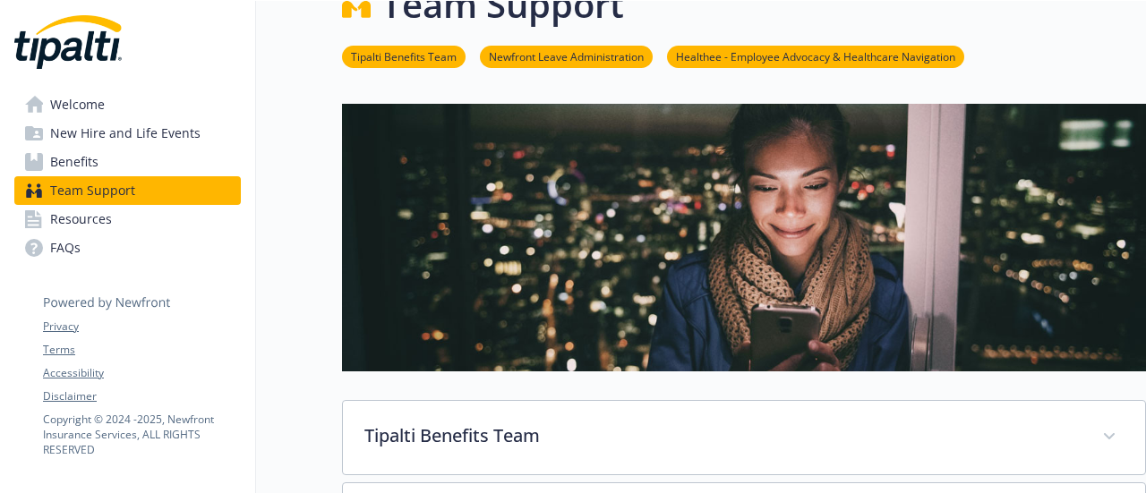
scroll to position [43, 0]
